Goal: Information Seeking & Learning: Learn about a topic

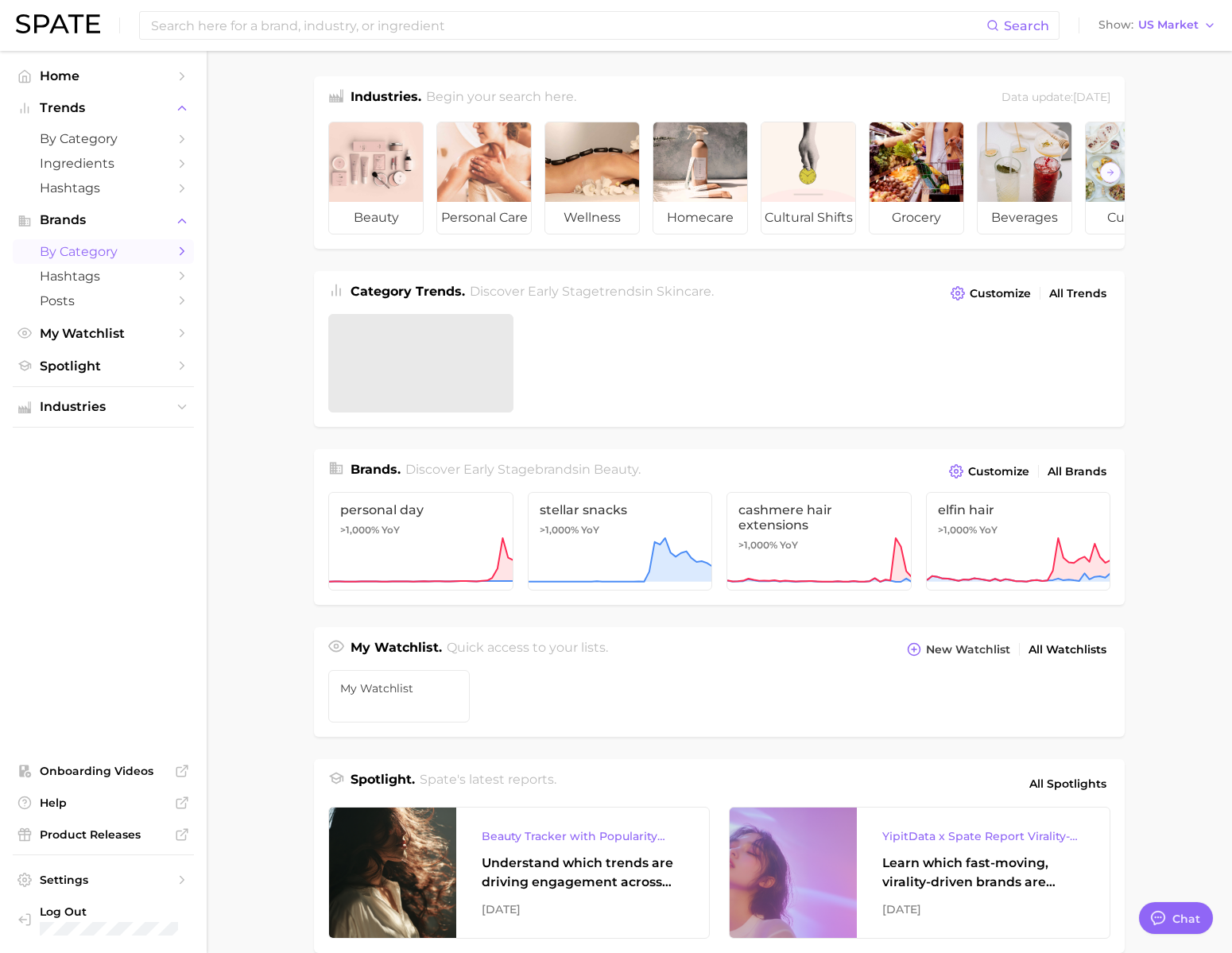
type textarea "x"
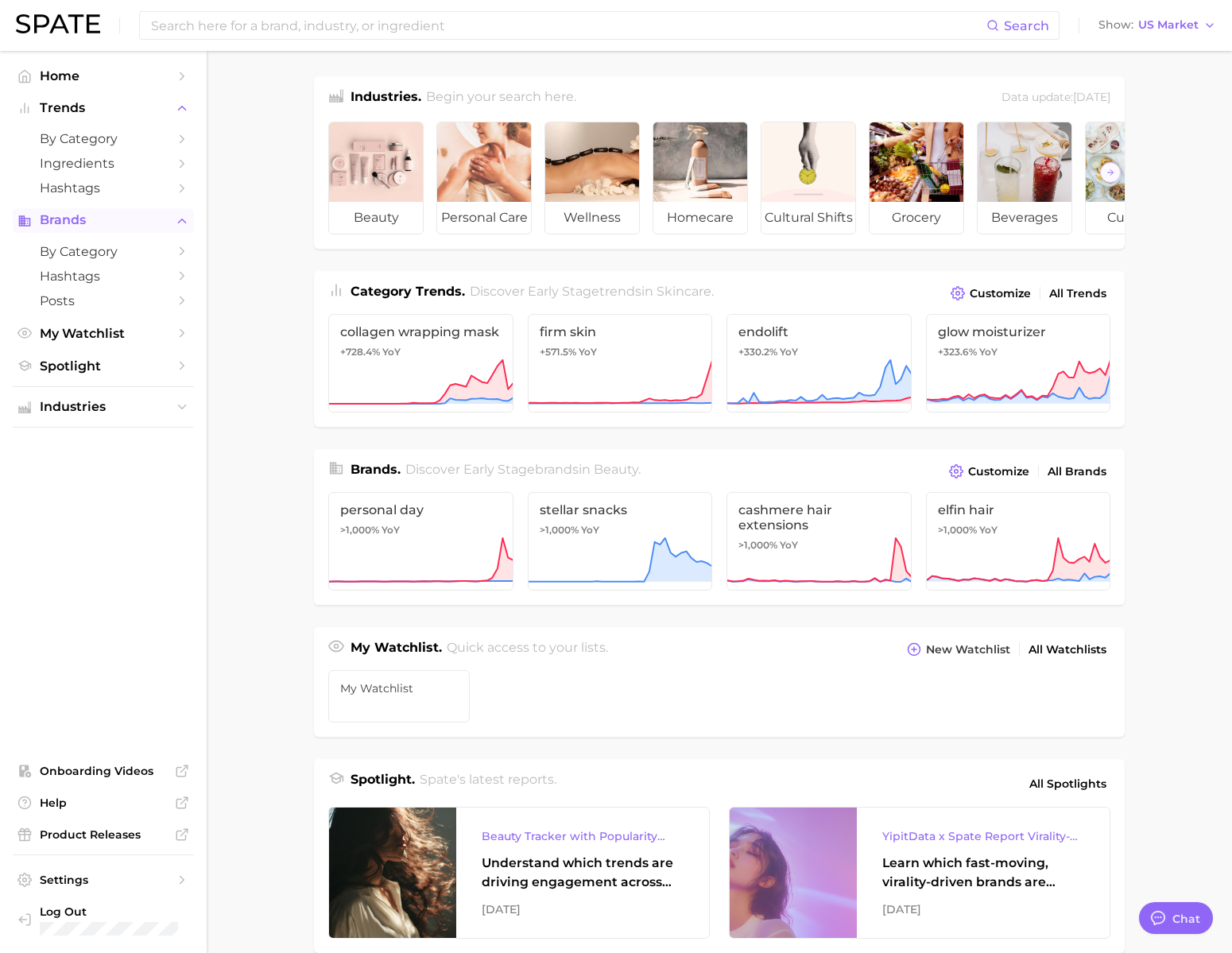
scroll to position [2356, 0]
click at [85, 414] on span "Industries" at bounding box center [103, 407] width 127 height 14
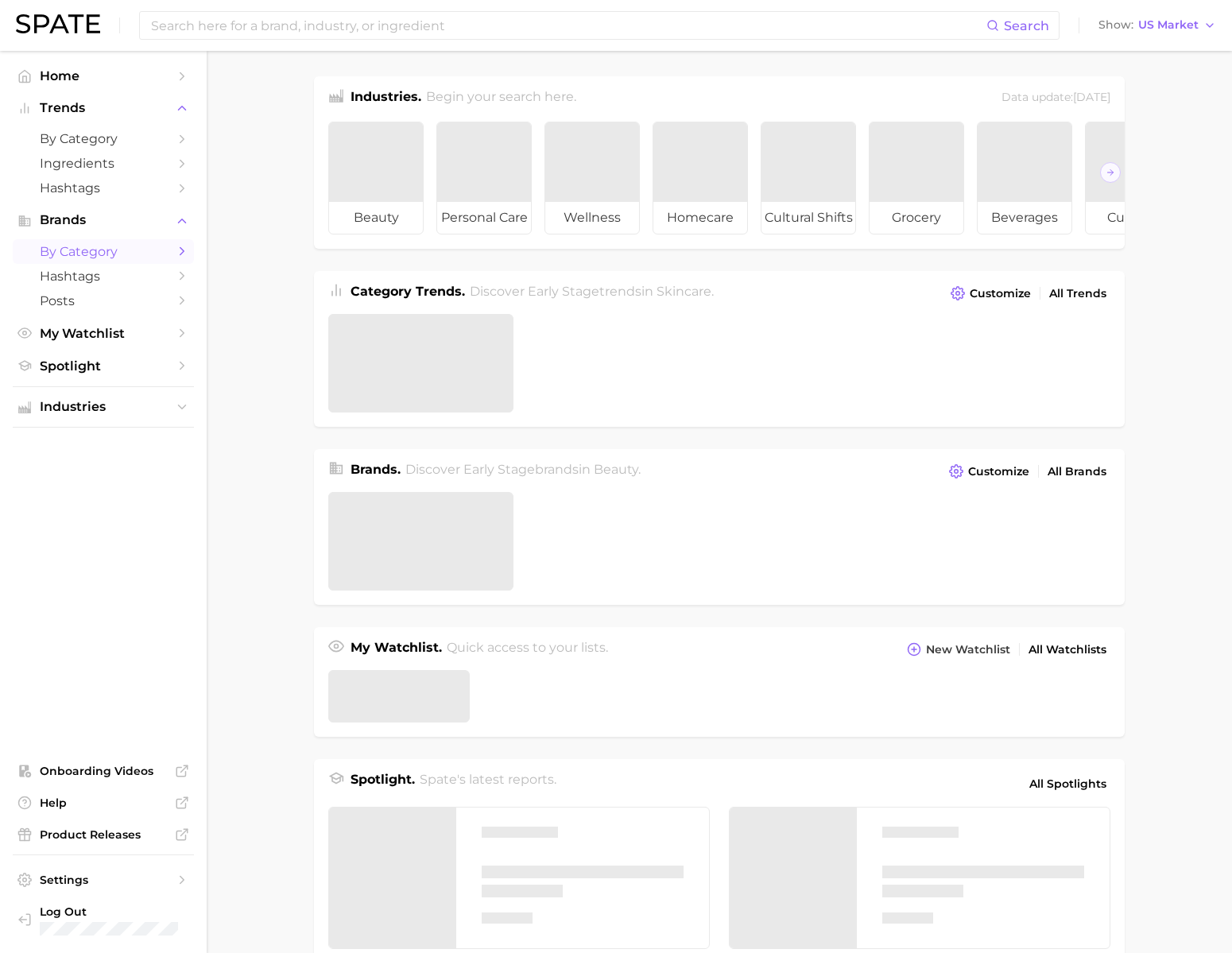
click at [132, 259] on span "by Category" at bounding box center [103, 252] width 127 height 15
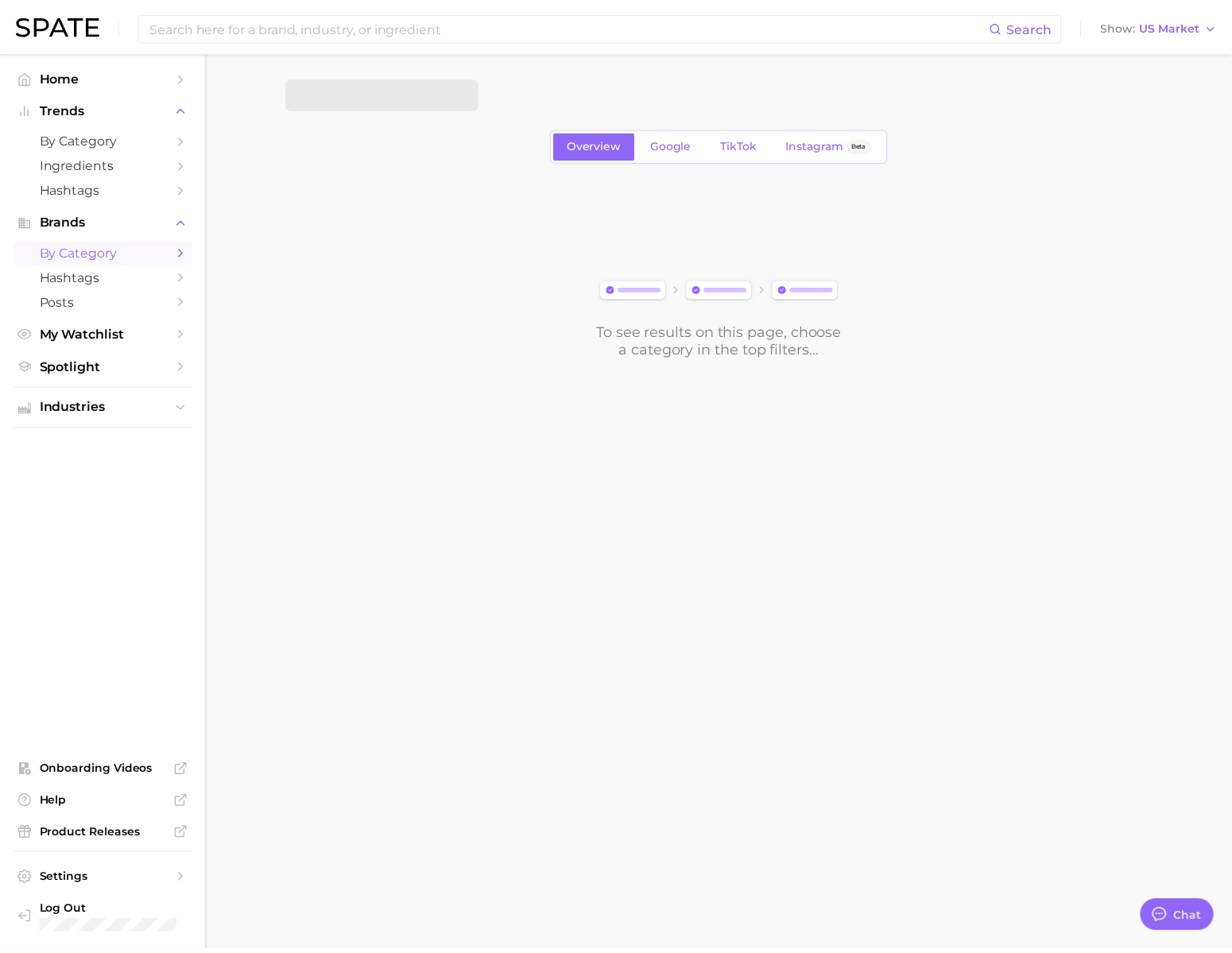
scroll to position [2356, 0]
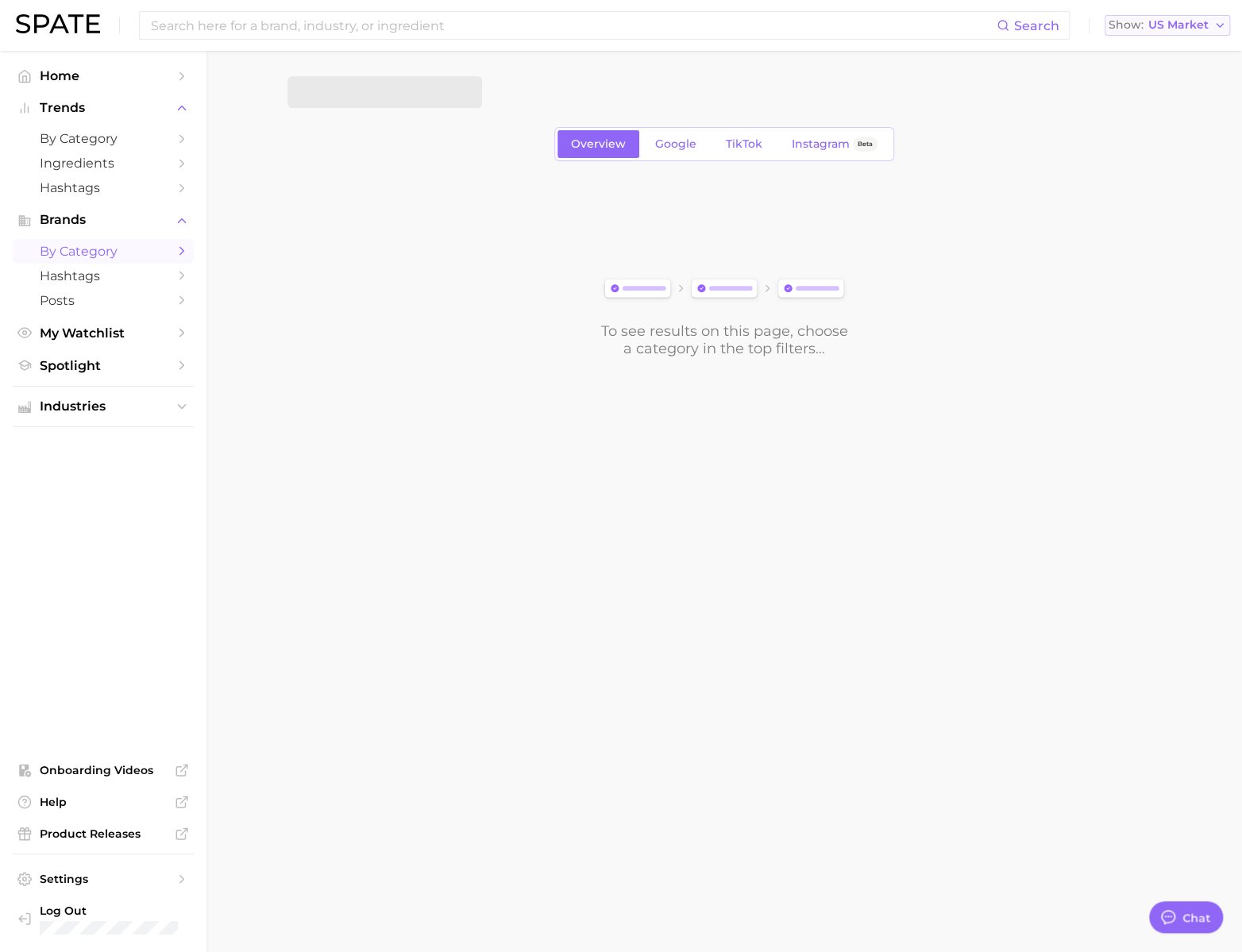
click at [1165, 21] on span "US Market" at bounding box center [1178, 25] width 60 height 8
click at [1167, 144] on span "[GEOGRAPHIC_DATA]" at bounding box center [1160, 137] width 123 height 13
click at [358, 102] on button "1. Choose Category" at bounding box center [384, 92] width 195 height 32
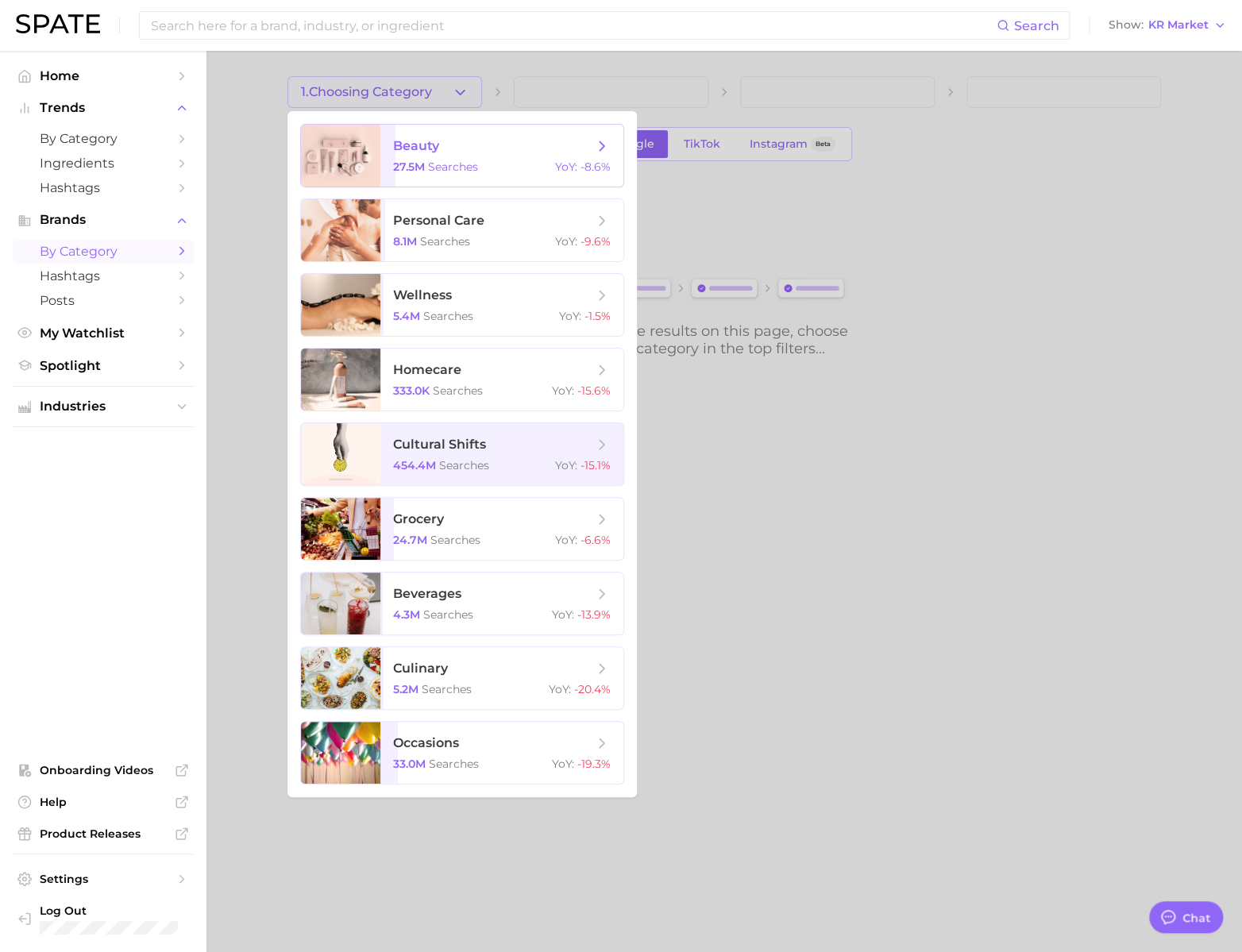
click at [474, 171] on span "beauty 27.5m searches YoY : -8.6%" at bounding box center [501, 155] width 243 height 62
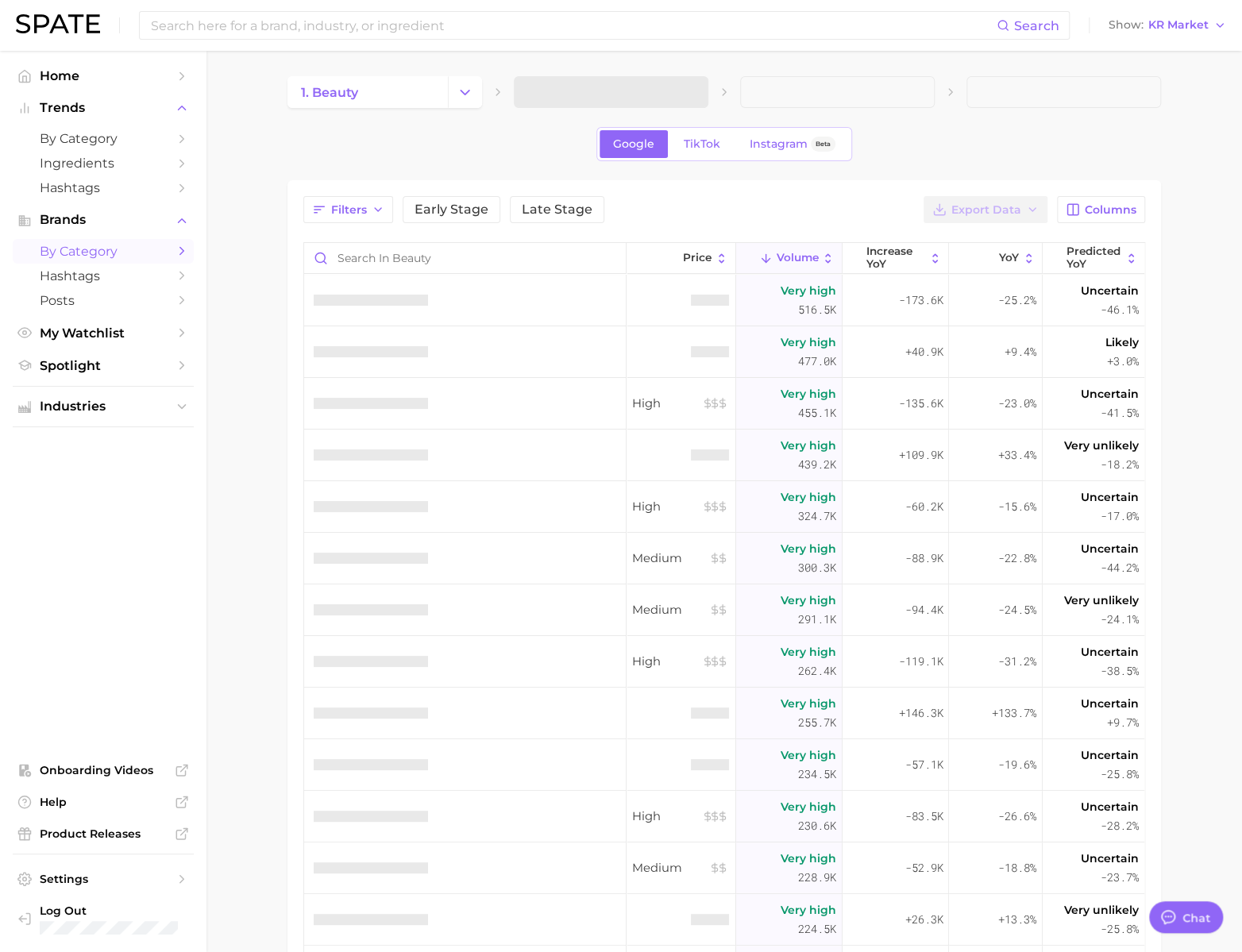
type textarea "x"
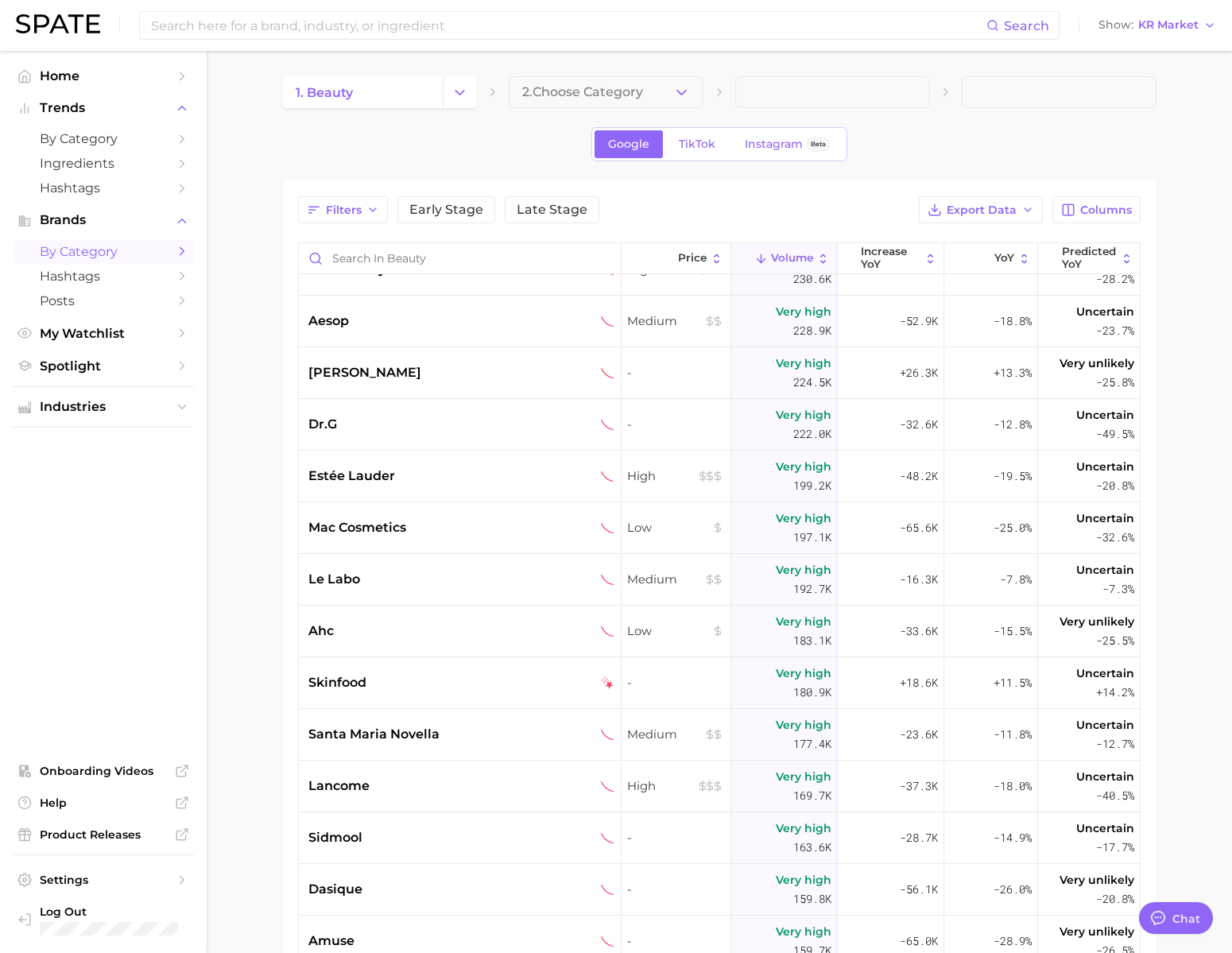
scroll to position [582, 0]
